Goal: Information Seeking & Learning: Learn about a topic

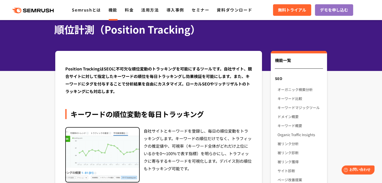
scroll to position [50, 0]
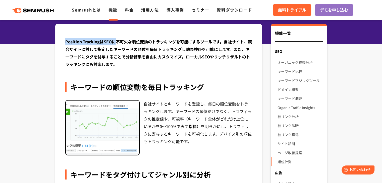
drag, startPoint x: 63, startPoint y: 41, endPoint x: 114, endPoint y: 43, distance: 51.2
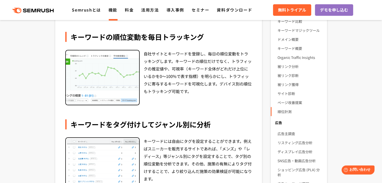
scroll to position [0, 0]
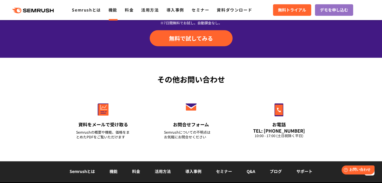
scroll to position [602, 0]
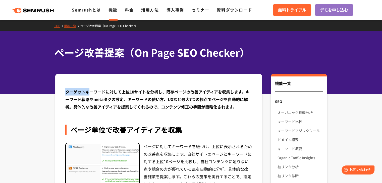
drag, startPoint x: 62, startPoint y: 88, endPoint x: 141, endPoint y: 97, distance: 78.8
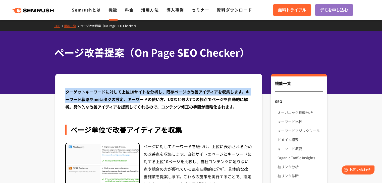
click at [167, 94] on div "ターゲットキーワードに対して上位10サイトを分析し、既存ページの改善アイディアを収集します。キーワード戦略やmetaタグの設定、キーワードの使い方、UXなど最…" at bounding box center [158, 99] width 187 height 23
